Goal: Task Accomplishment & Management: Use online tool/utility

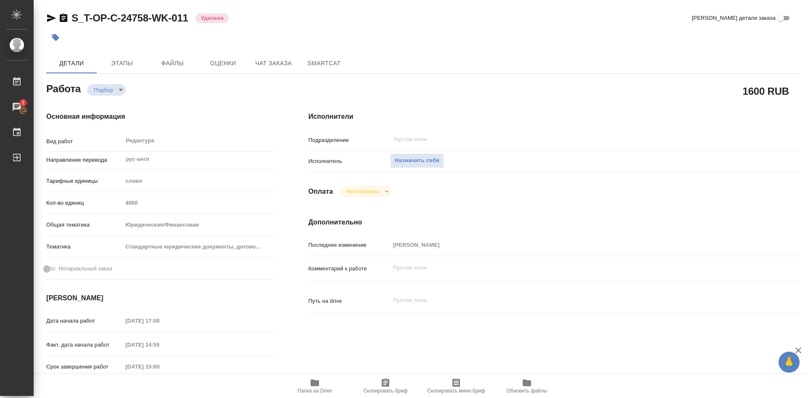
type textarea "x"
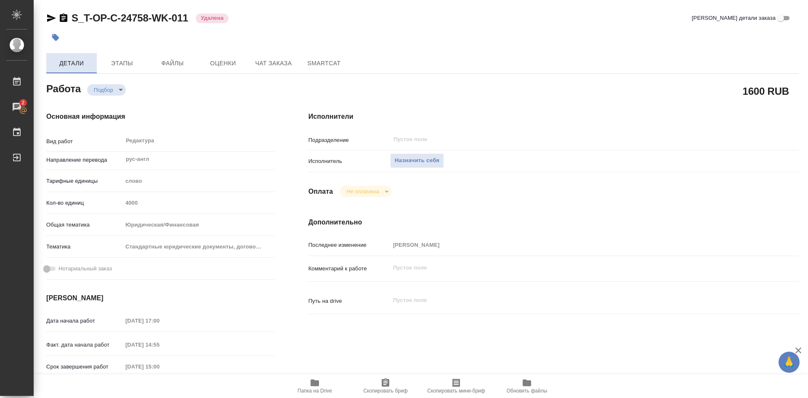
type textarea "x"
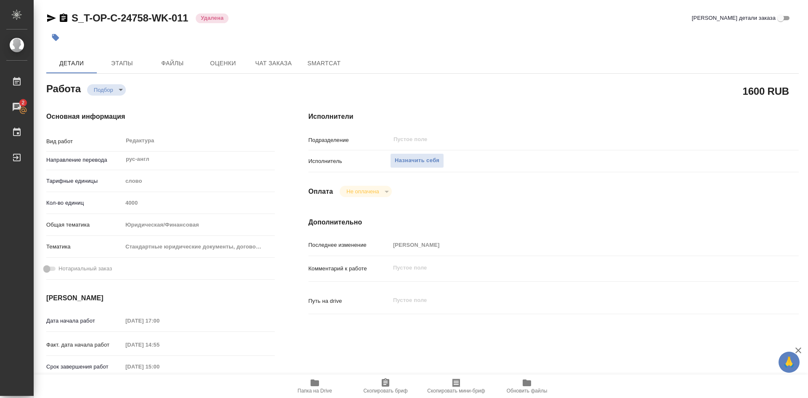
type textarea "x"
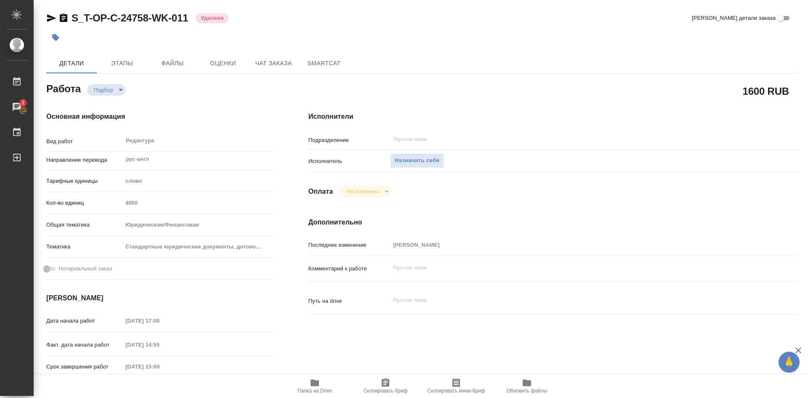
click at [121, 88] on body "🙏 .cls-1 fill:#fff; AWATERA [PERSON_NAME] Работы 2 Чаты График Выйти S_T-OP-C-2…" at bounding box center [404, 199] width 808 height 398
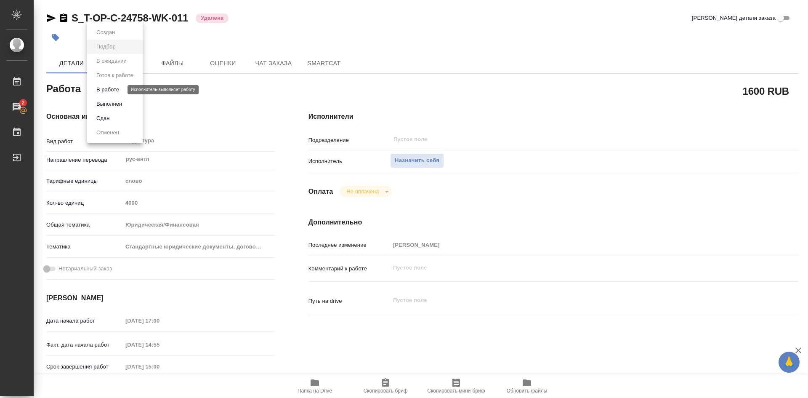
click at [116, 90] on button "В работе" at bounding box center [108, 89] width 28 height 9
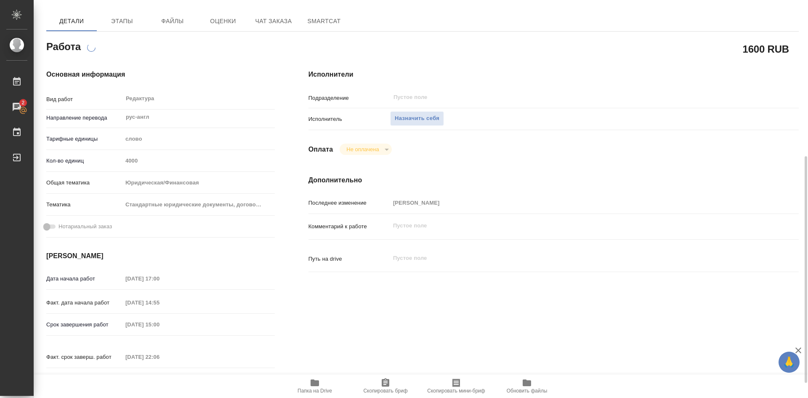
scroll to position [126, 0]
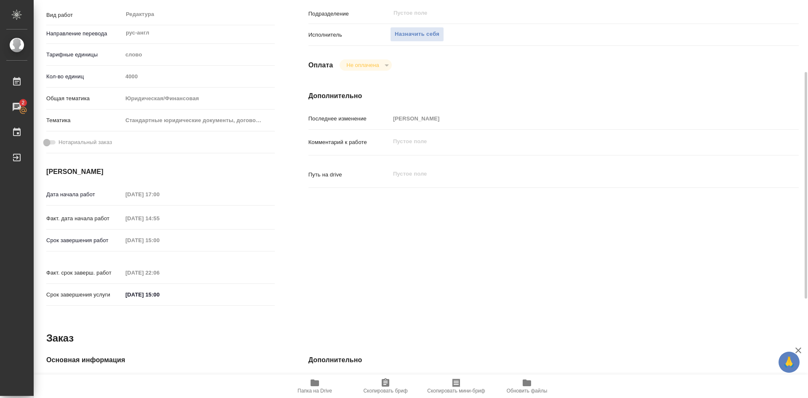
type textarea "x"
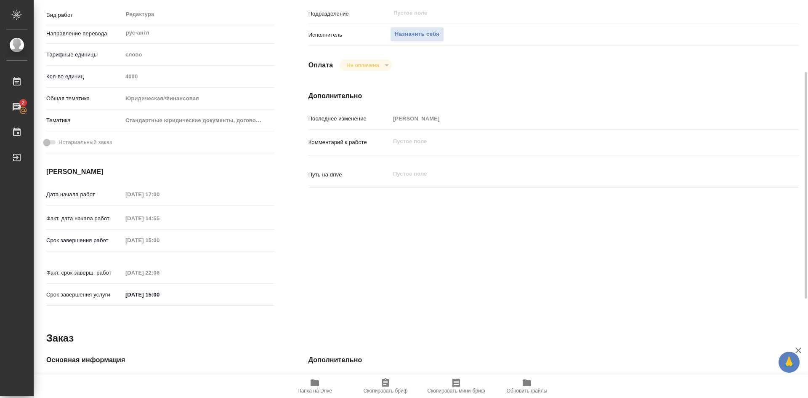
type textarea "x"
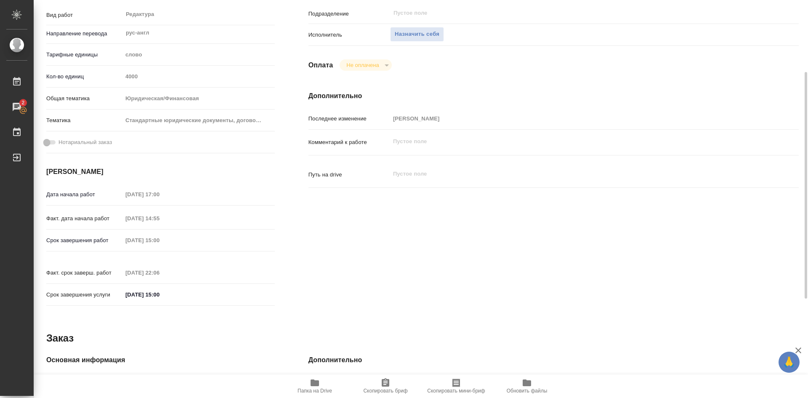
scroll to position [0, 0]
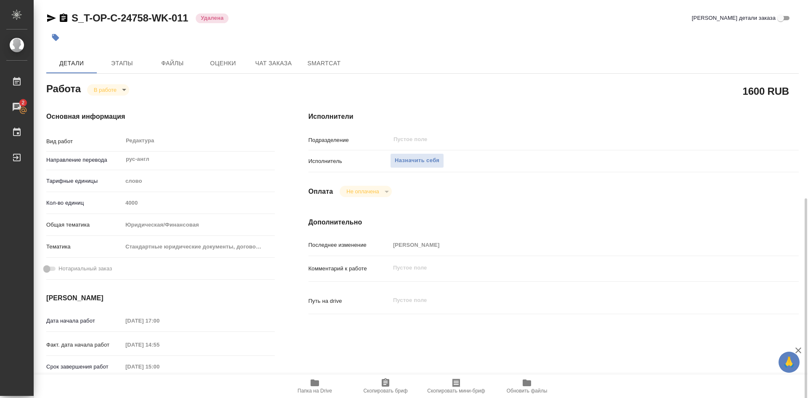
type textarea "x"
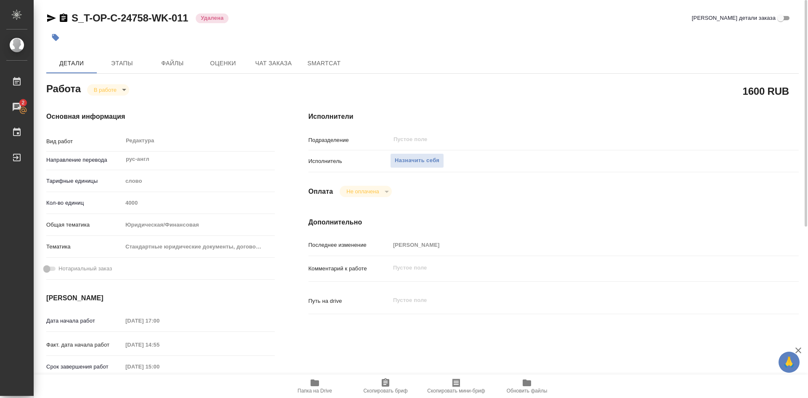
scroll to position [126, 0]
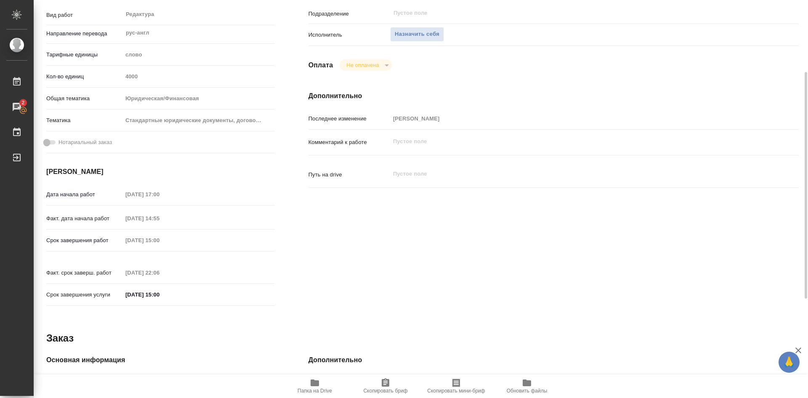
click at [318, 383] on icon "button" at bounding box center [315, 382] width 8 height 7
type textarea "x"
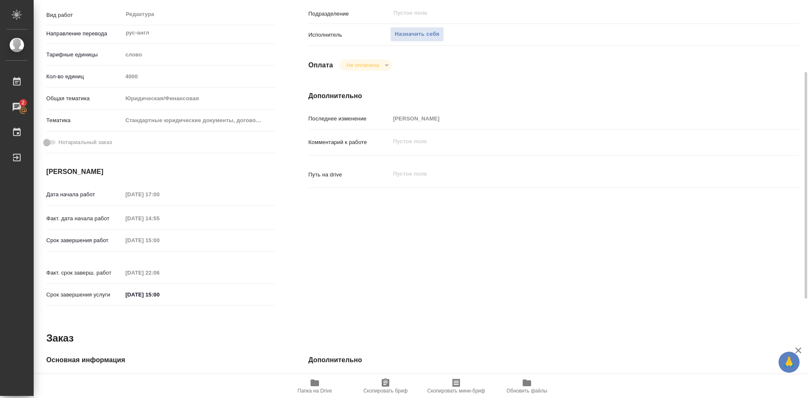
type textarea "x"
drag, startPoint x: 318, startPoint y: 383, endPoint x: 317, endPoint y: 372, distance: 11.4
click at [318, 383] on icon "button" at bounding box center [315, 382] width 8 height 7
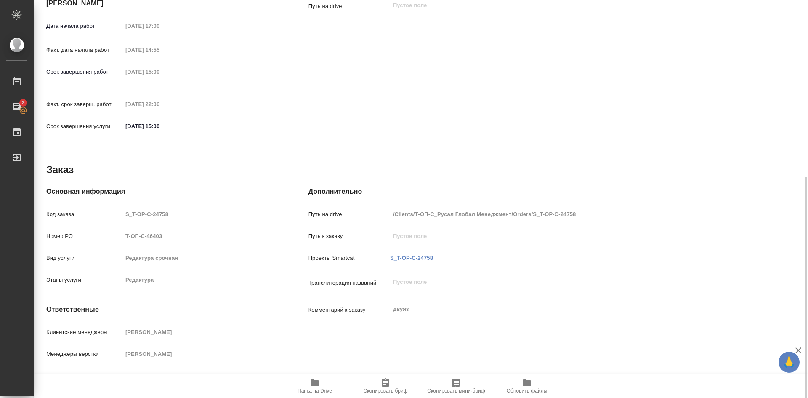
scroll to position [300, 0]
